Goal: Find specific page/section: Find specific page/section

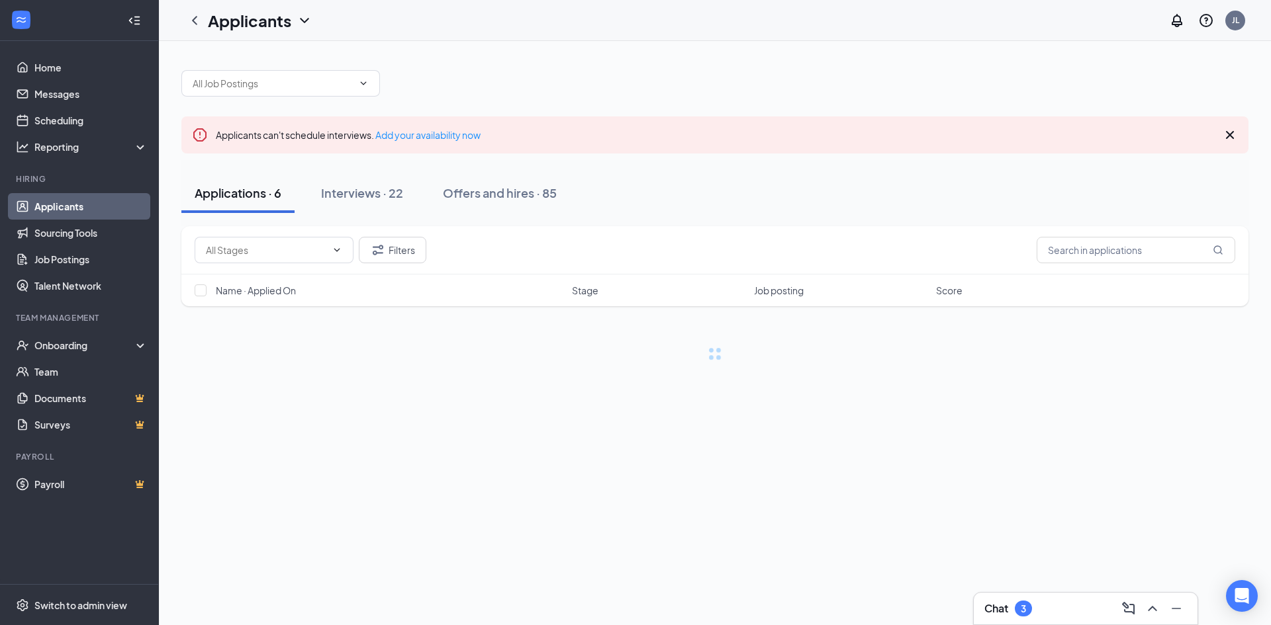
click at [82, 332] on li "Team Management Onboarding Team Documents Surveys" at bounding box center [79, 375] width 158 height 126
click at [82, 345] on div "Onboarding" at bounding box center [85, 345] width 102 height 13
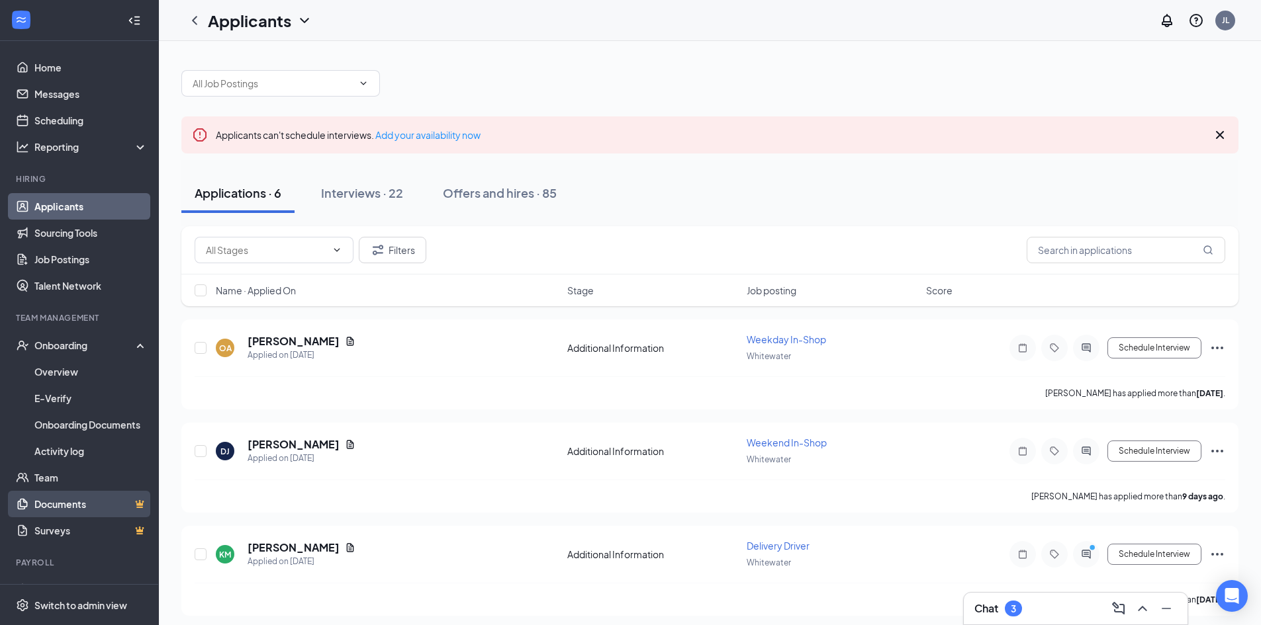
click at [87, 509] on link "Documents" at bounding box center [90, 504] width 113 height 26
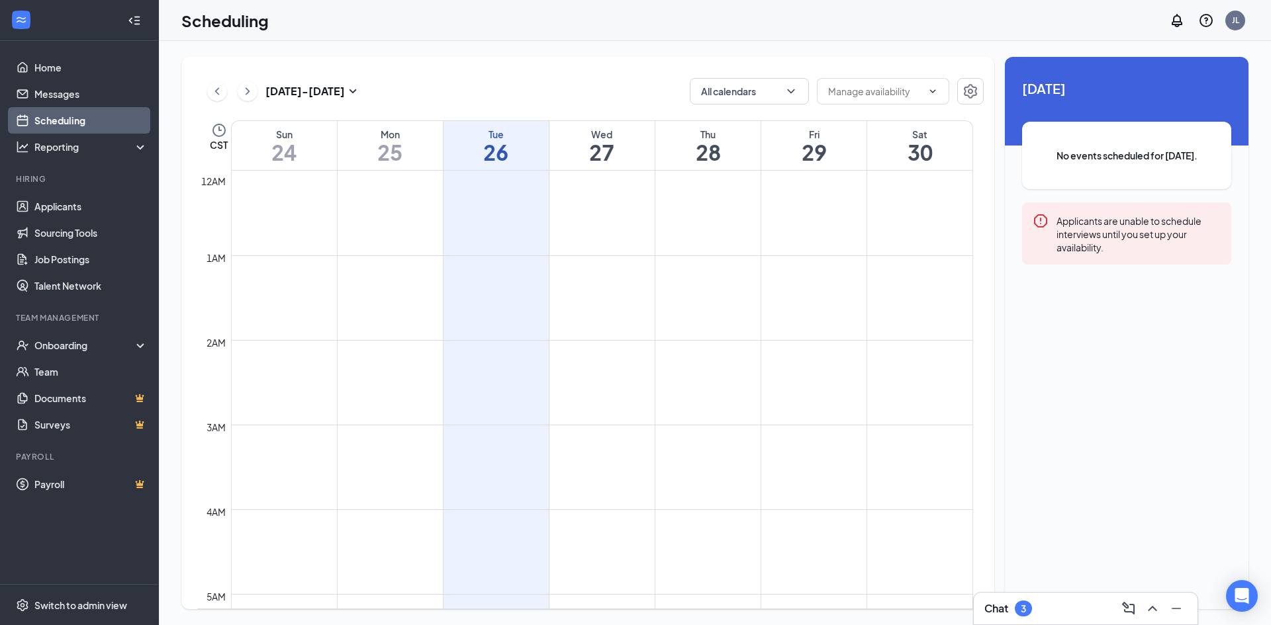
scroll to position [650, 0]
click at [61, 351] on div "Onboarding" at bounding box center [85, 345] width 102 height 13
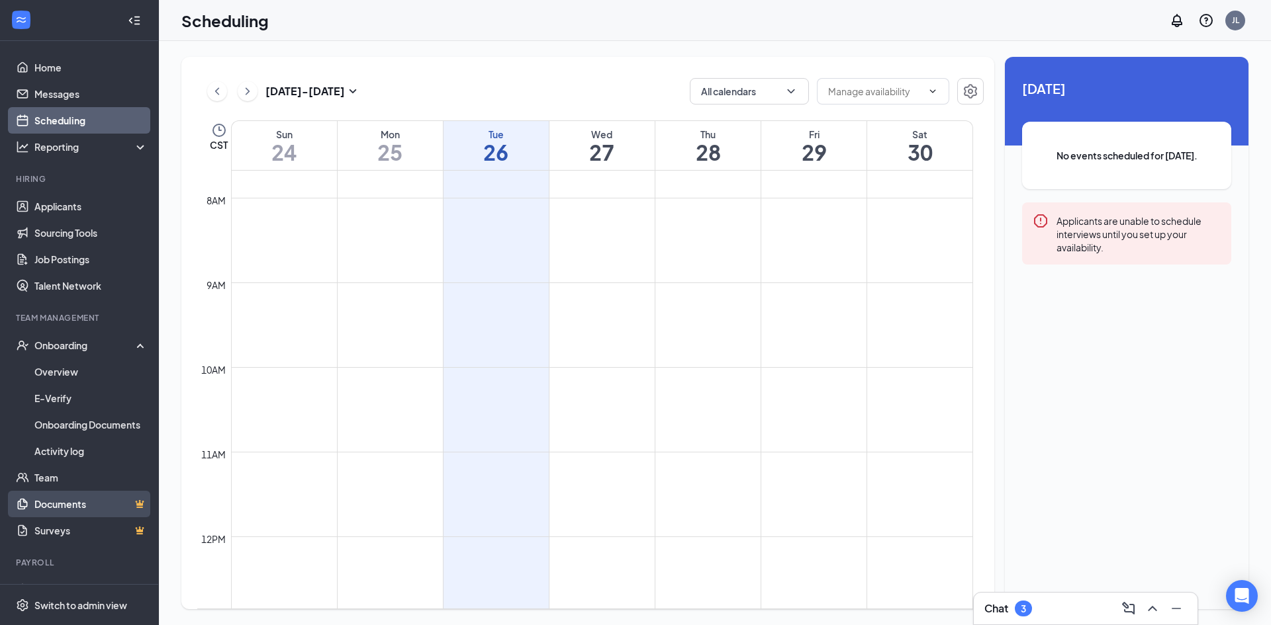
click at [67, 505] on link "Documents" at bounding box center [90, 504] width 113 height 26
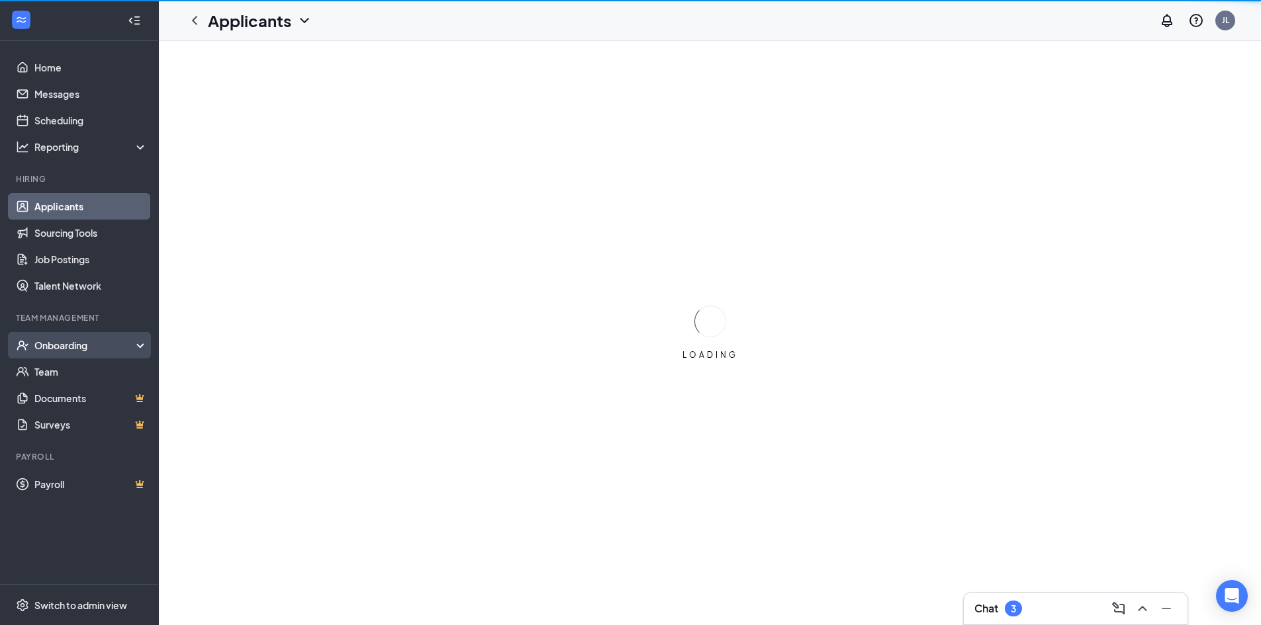
click at [44, 320] on div "Team Management" at bounding box center [80, 317] width 129 height 11
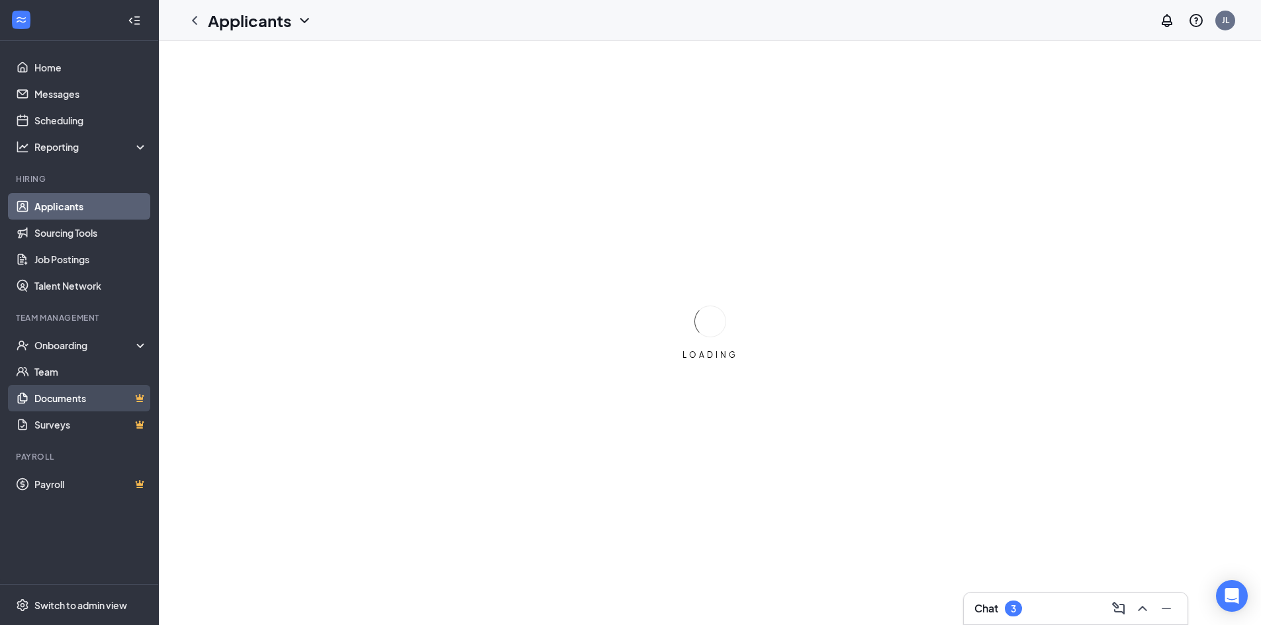
click at [56, 390] on link "Documents" at bounding box center [90, 398] width 113 height 26
